Goal: Entertainment & Leisure: Browse casually

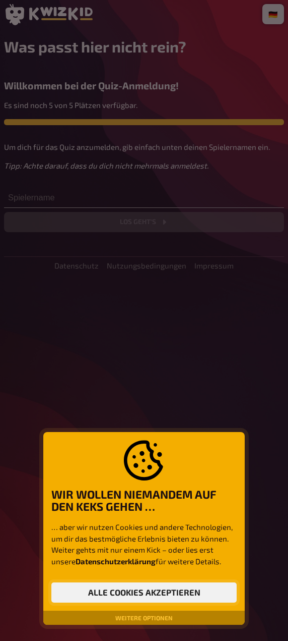
click at [157, 590] on button "Alle Cookies akzeptieren" at bounding box center [144, 592] width 186 height 20
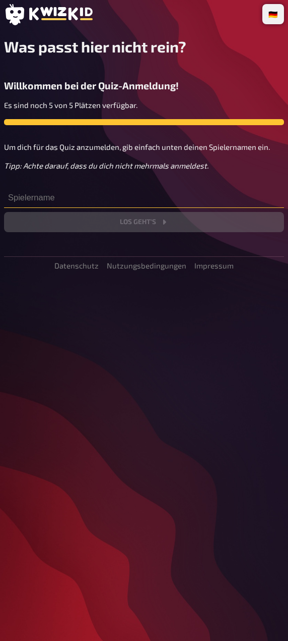
click at [138, 199] on input "text" at bounding box center [144, 198] width 280 height 20
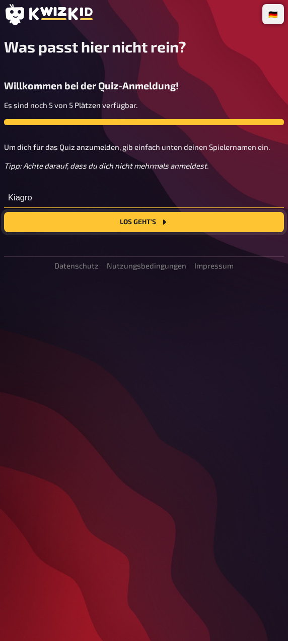
type input "Kiagro"
click at [155, 218] on button "Los geht's" at bounding box center [144, 222] width 280 height 20
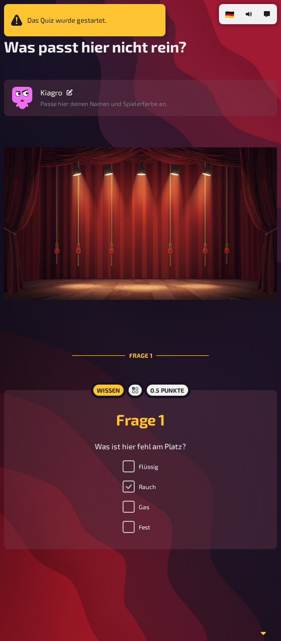
click at [128, 492] on input "Rauch" at bounding box center [129, 486] width 12 height 12
checkbox input "true"
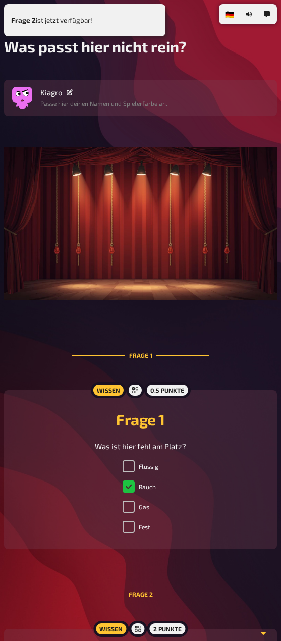
click at [81, 16] on div "Frage 2 ist jetzt verfügbar!" at bounding box center [84, 20] width 161 height 32
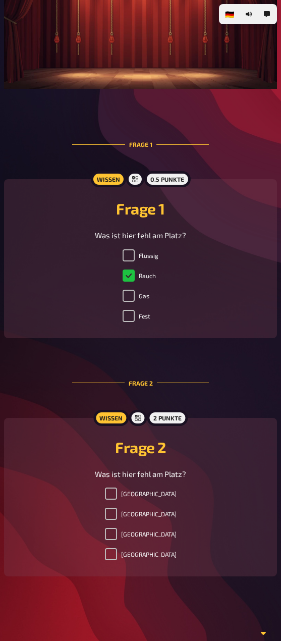
scroll to position [245, 0]
click at [117, 514] on input "[GEOGRAPHIC_DATA]" at bounding box center [111, 513] width 12 height 12
checkbox input "true"
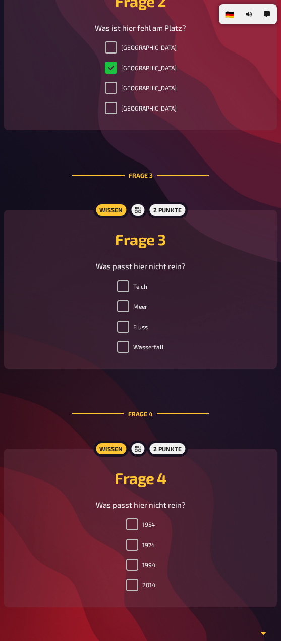
scroll to position [656, 0]
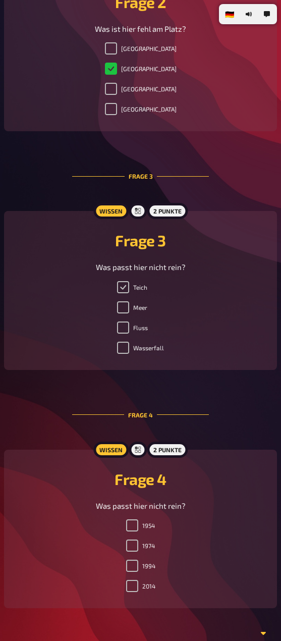
click at [127, 293] on input "Teich" at bounding box center [123, 287] width 12 height 12
checkbox input "true"
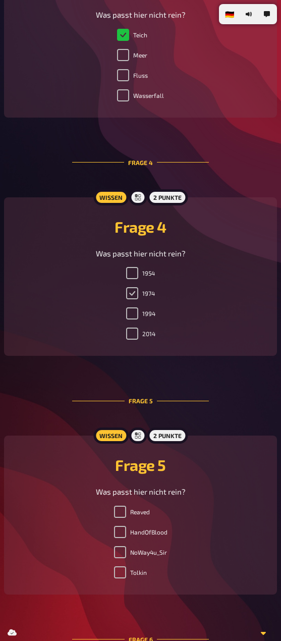
click at [131, 299] on input "1974" at bounding box center [132, 293] width 12 height 12
checkbox input "true"
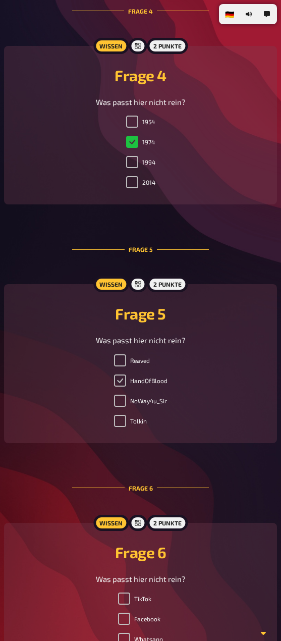
click at [121, 386] on input "HandOfBlood" at bounding box center [120, 380] width 12 height 12
checkbox input "true"
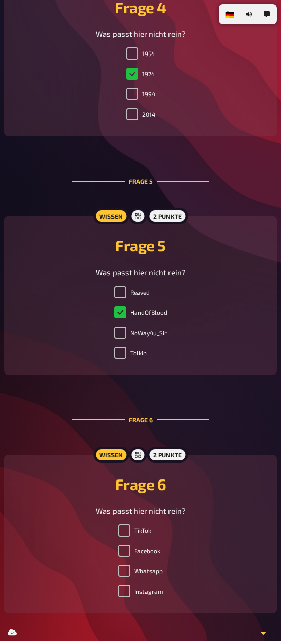
scroll to position [1261, 0]
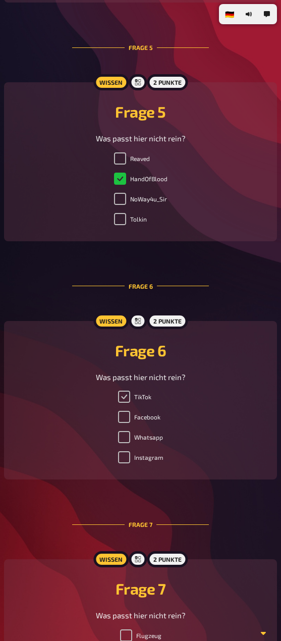
click at [124, 402] on input "TikTok" at bounding box center [124, 396] width 12 height 12
checkbox input "true"
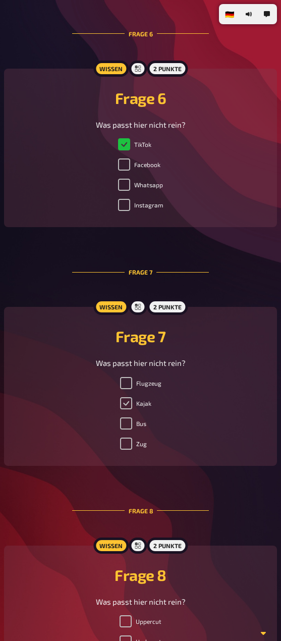
click at [124, 409] on input "Kajak" at bounding box center [126, 403] width 12 height 12
checkbox input "true"
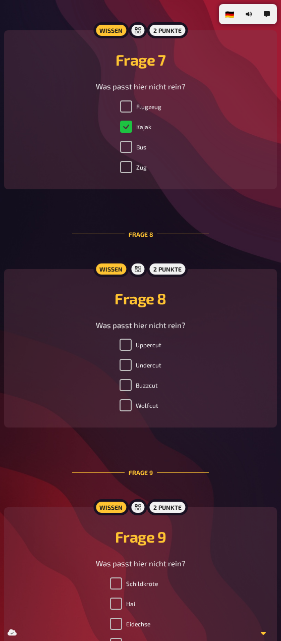
scroll to position [1816, 0]
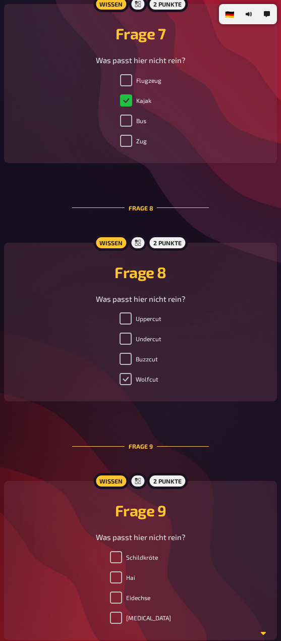
click at [127, 385] on input "Wolfcut" at bounding box center [126, 379] width 12 height 12
checkbox input "true"
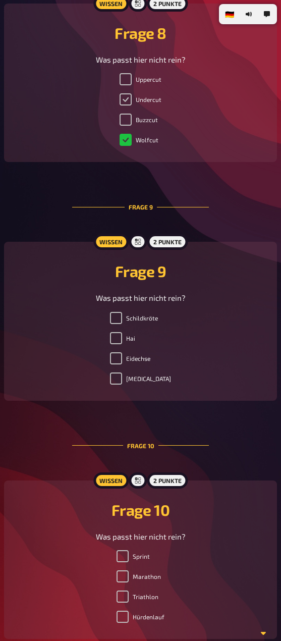
scroll to position [2068, 0]
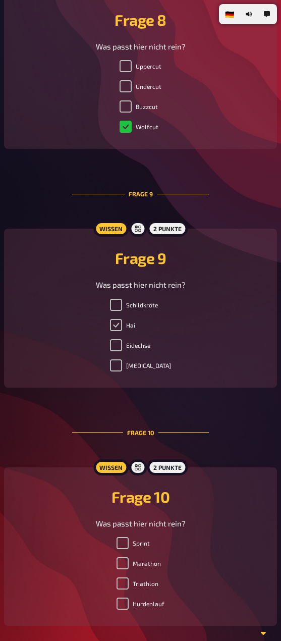
click at [121, 331] on input "Hai" at bounding box center [116, 325] width 12 height 12
checkbox input "true"
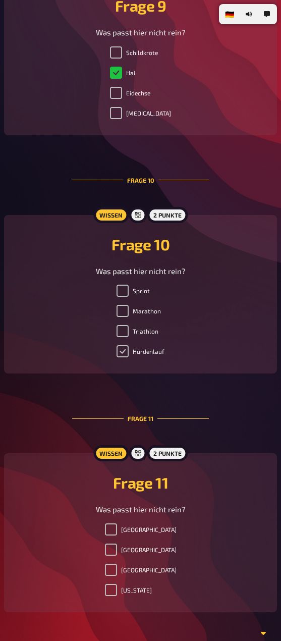
click at [123, 357] on input "Hürdenlauf" at bounding box center [123, 351] width 12 height 12
checkbox input "true"
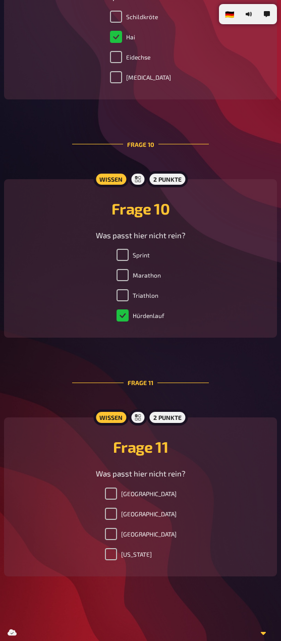
scroll to position [2390, 0]
click at [117, 490] on input "[GEOGRAPHIC_DATA]" at bounding box center [111, 493] width 12 height 12
checkbox input "true"
click at [271, 10] on button "button" at bounding box center [267, 14] width 16 height 16
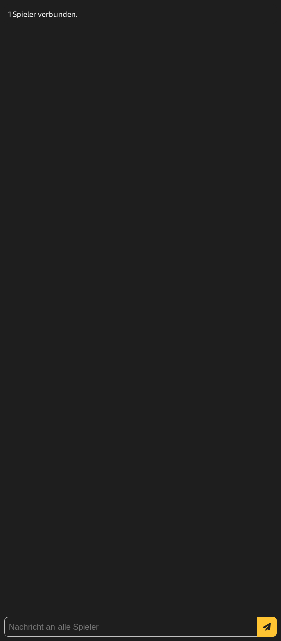
scroll to position [0, 0]
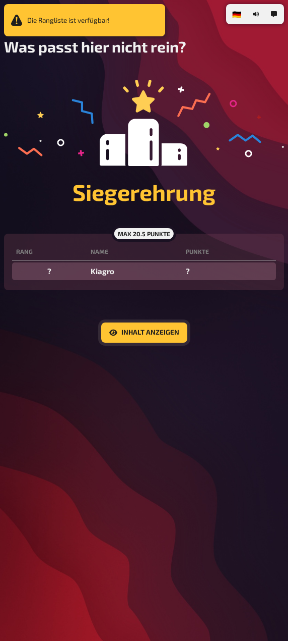
click at [143, 337] on button "Inhalt anzeigen" at bounding box center [144, 332] width 86 height 20
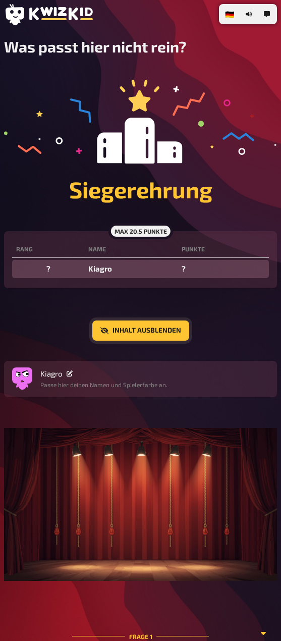
click at [130, 331] on button "Inhalt ausblenden" at bounding box center [140, 330] width 97 height 20
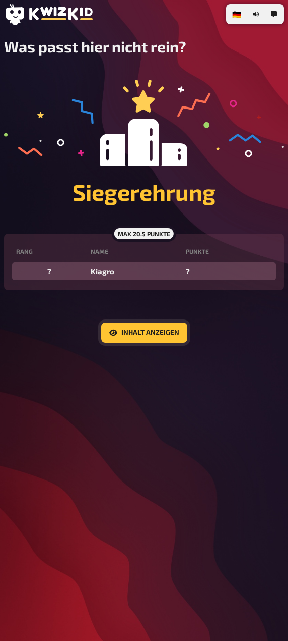
click at [130, 331] on button "Inhalt anzeigen" at bounding box center [144, 332] width 86 height 20
